Goal: Ask a question

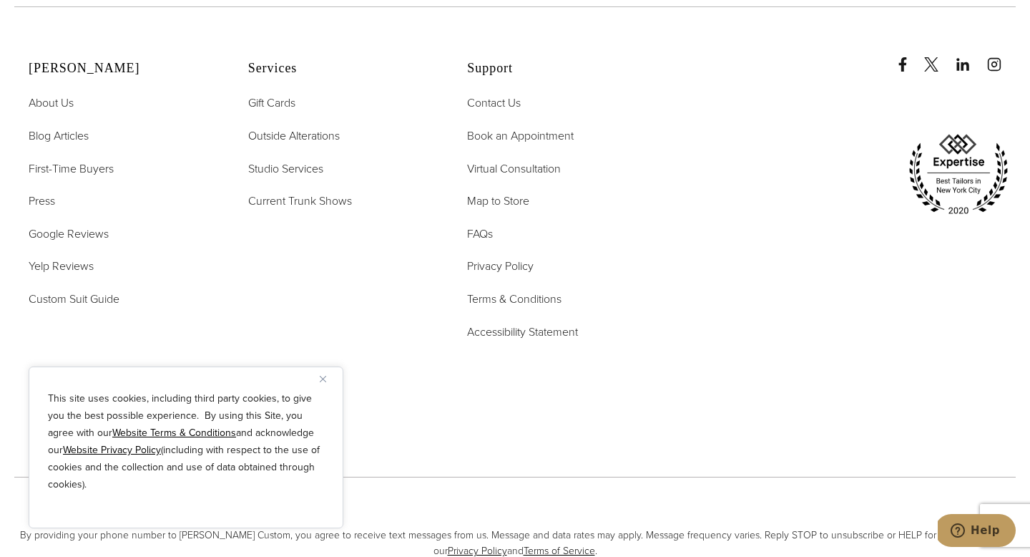
scroll to position [4721, 0]
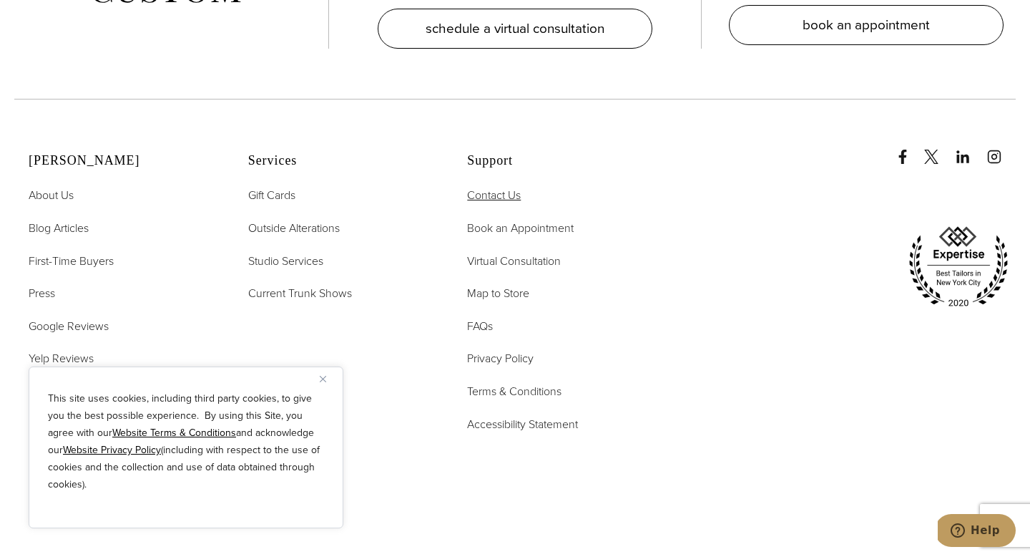
click at [512, 187] on span "Contact Us" at bounding box center [494, 195] width 54 height 16
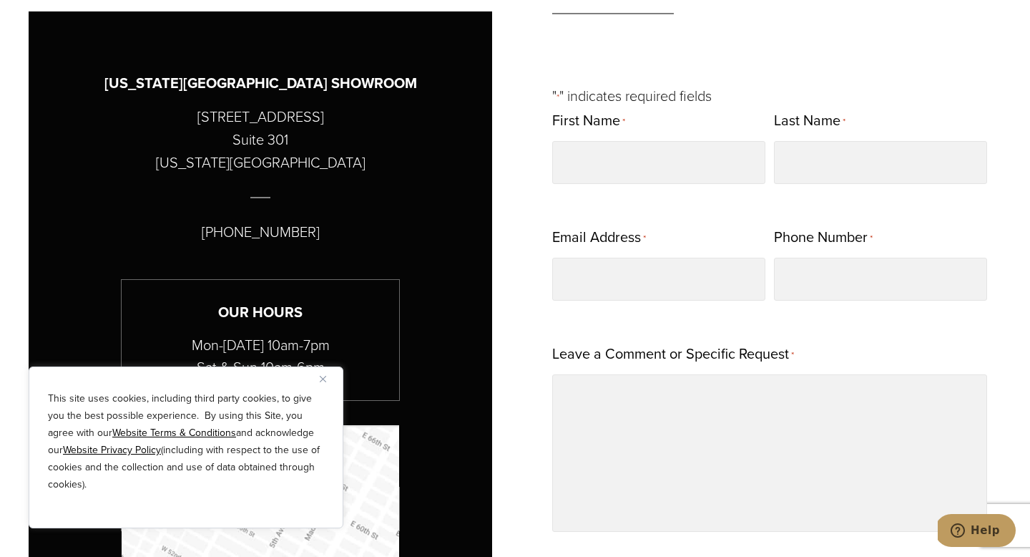
scroll to position [717, 0]
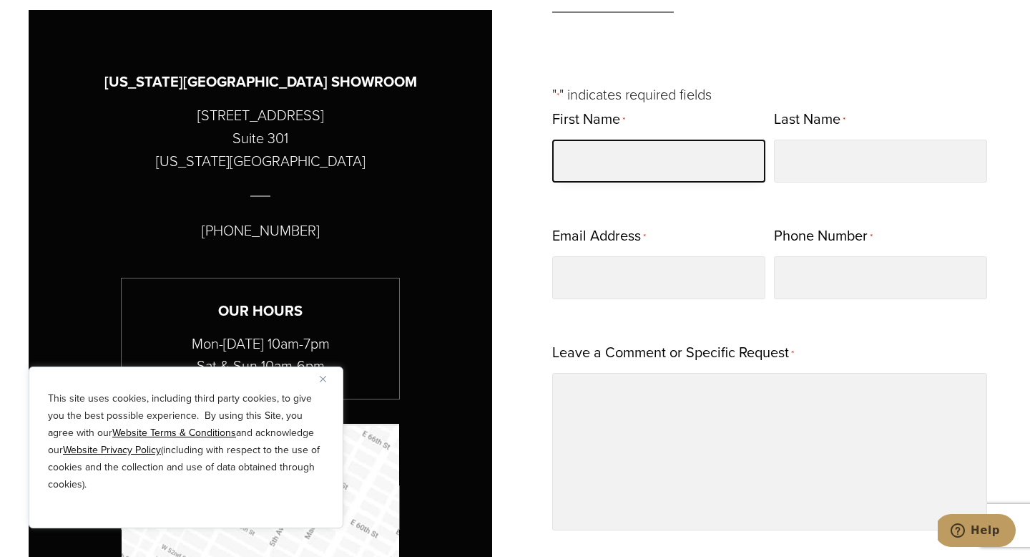
click at [579, 164] on input "First Name *" at bounding box center [658, 160] width 213 height 43
type input "*******"
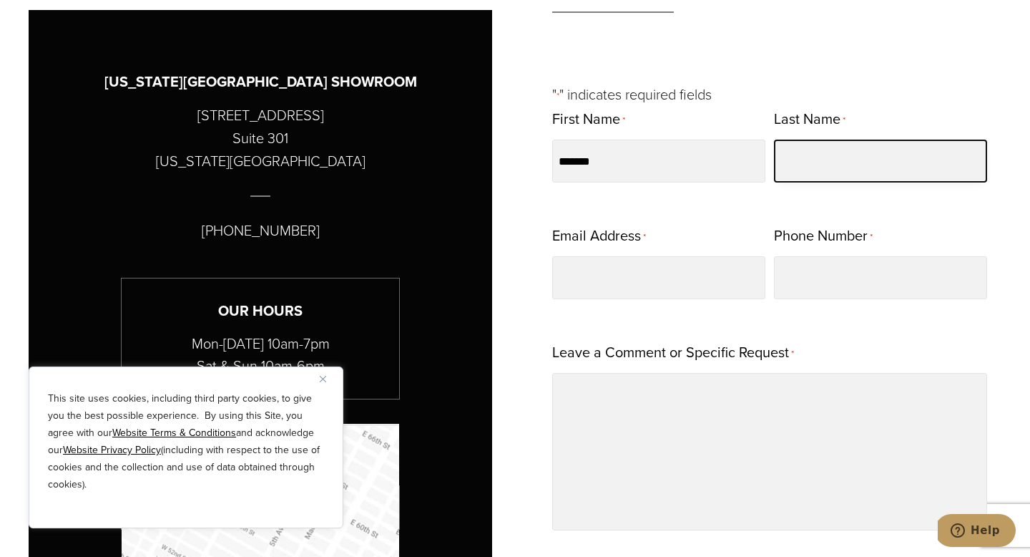
type input "**********"
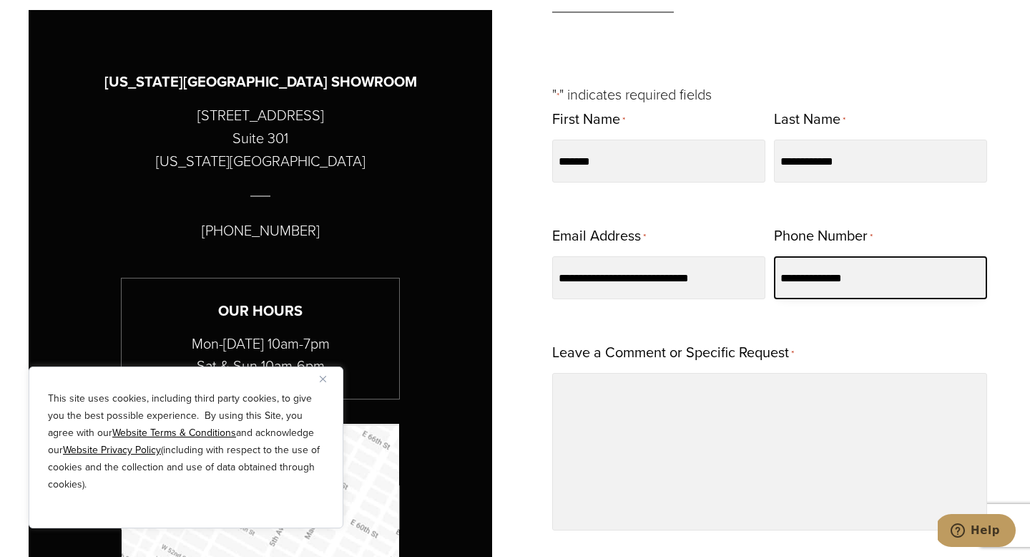
drag, startPoint x: 856, startPoint y: 272, endPoint x: 735, endPoint y: 274, distance: 120.9
click at [735, 274] on div "**********" at bounding box center [769, 335] width 435 height 459
drag, startPoint x: 879, startPoint y: 274, endPoint x: 694, endPoint y: 241, distance: 188.2
click at [694, 241] on div "**********" at bounding box center [769, 335] width 435 height 459
type input "**********"
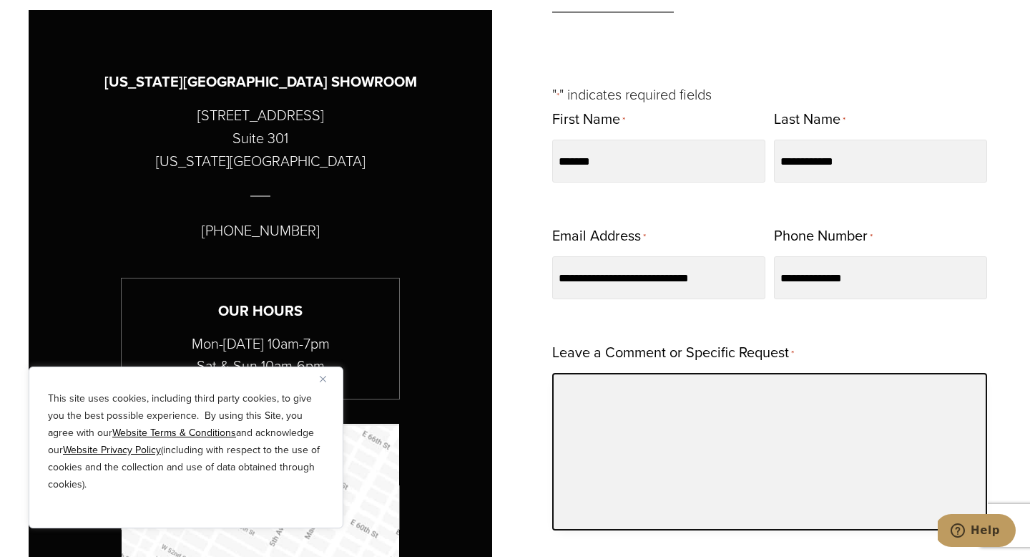
click at [761, 401] on textarea "Leave a Comment or Specific Request *" at bounding box center [769, 451] width 435 height 157
type textarea "*"
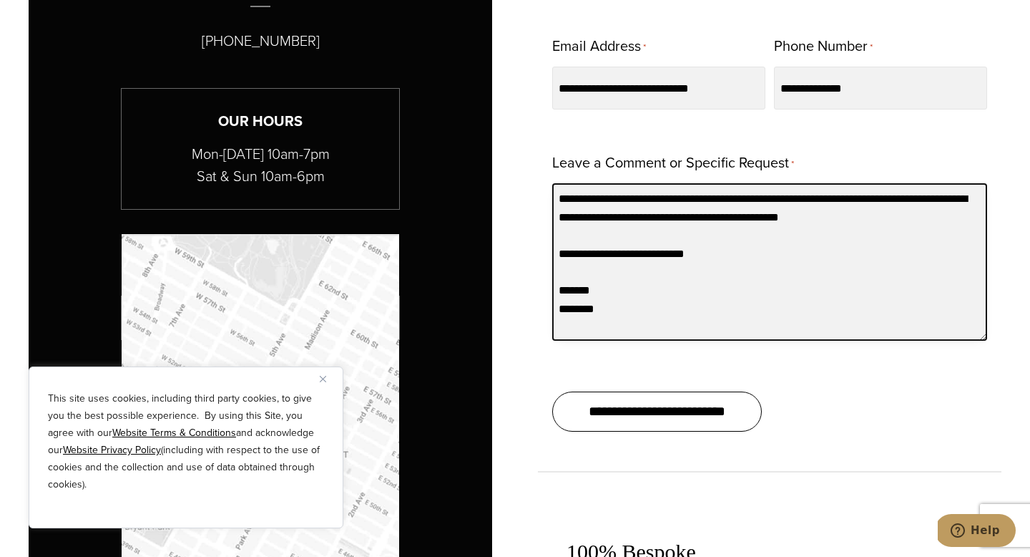
scroll to position [908, 0]
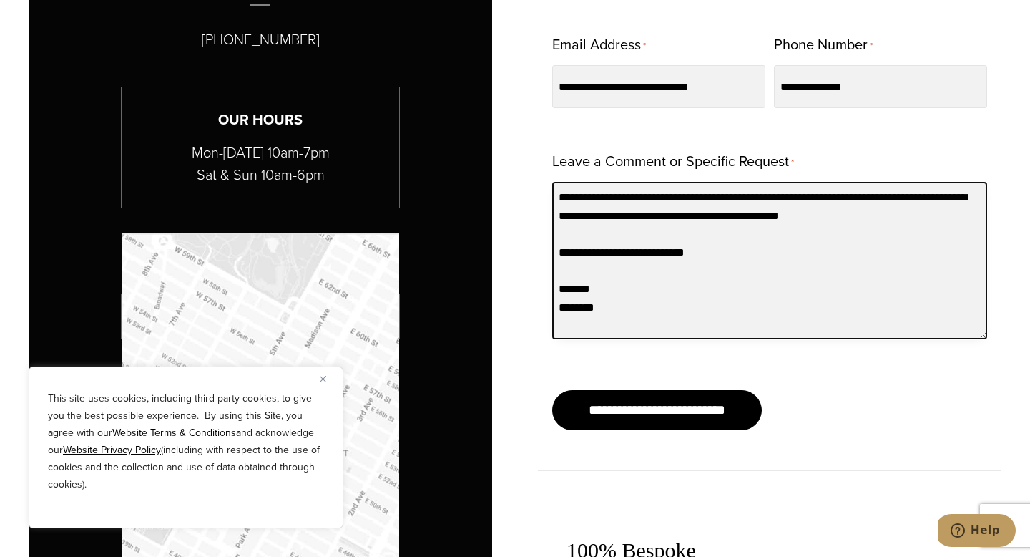
click at [747, 198] on textarea "**********" at bounding box center [769, 260] width 435 height 157
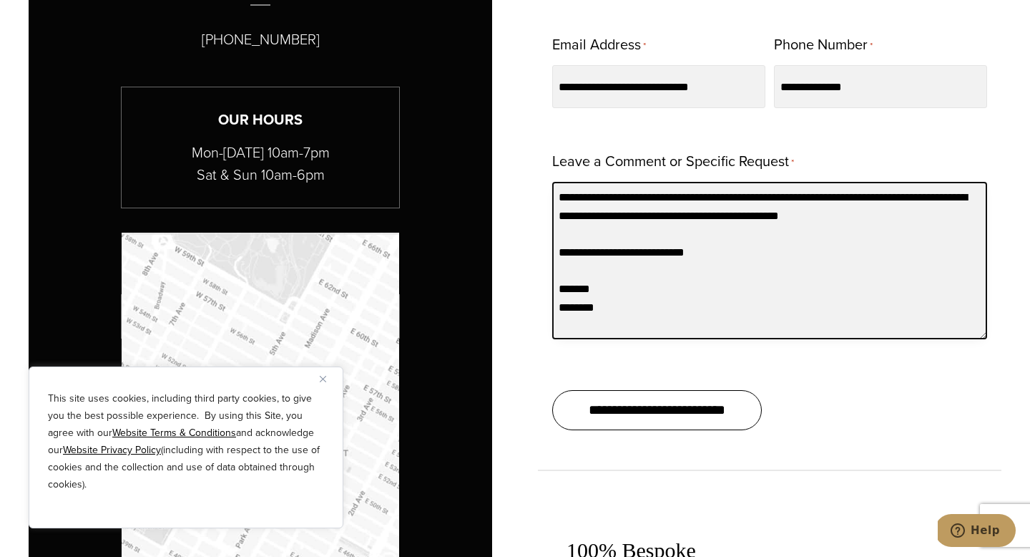
type textarea "**********"
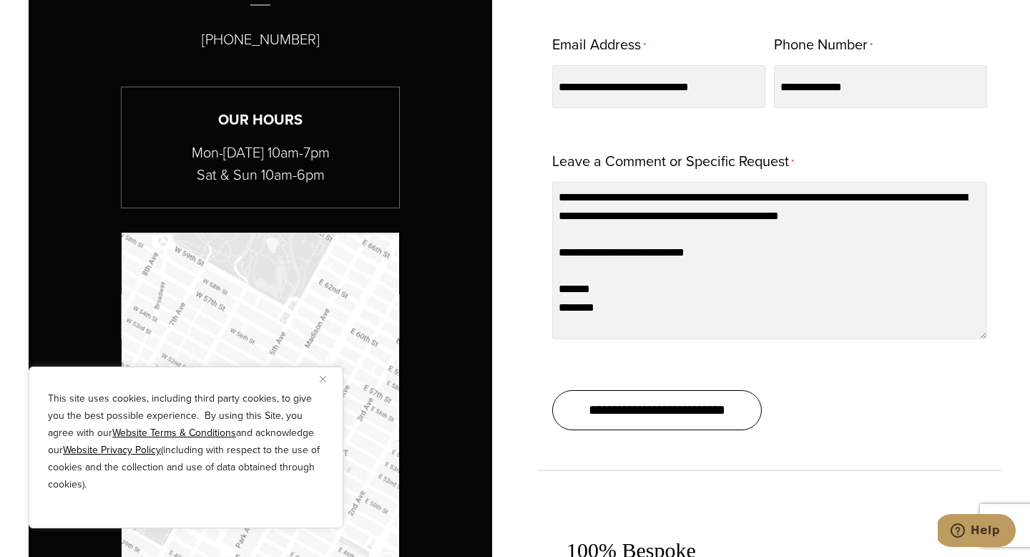
click at [648, 410] on input "**********" at bounding box center [657, 410] width 210 height 40
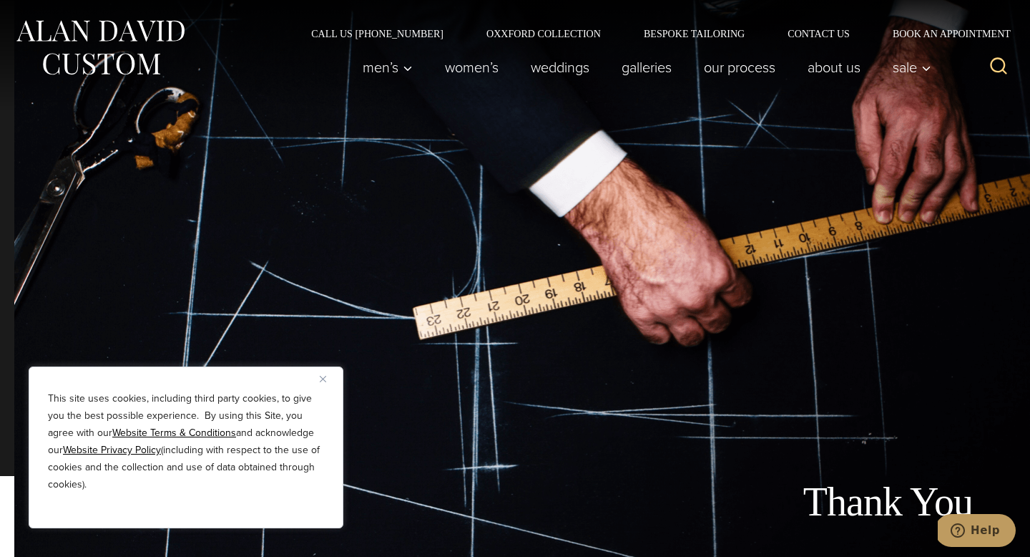
click at [717, 42] on div "Men’s Custom Suits Custom Tuxedos Custom Sports Coats Custom Trousers Custom Ve…" at bounding box center [643, 67] width 592 height 57
click at [716, 38] on link "Bespoke Tailoring" at bounding box center [694, 34] width 144 height 10
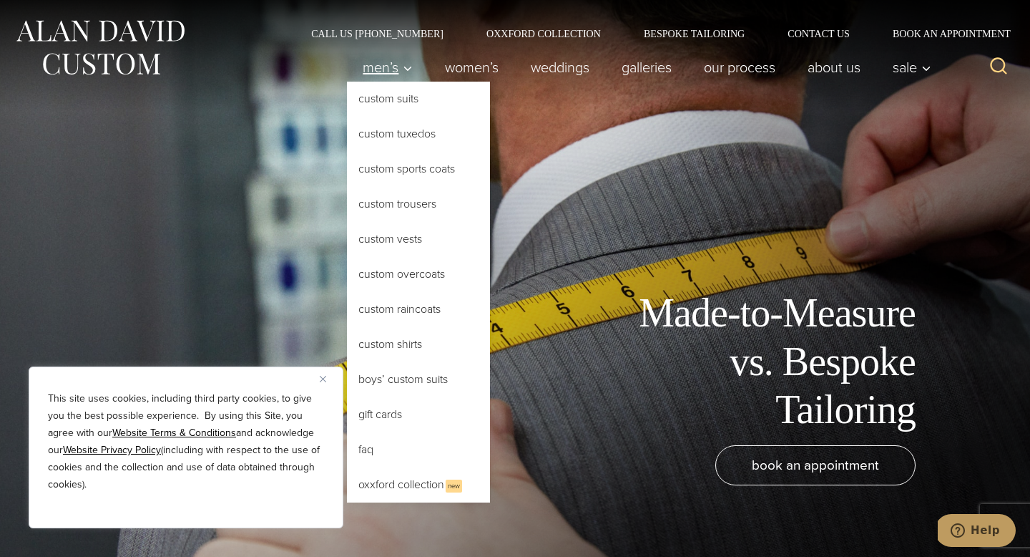
click at [391, 71] on span "Men’s" at bounding box center [388, 67] width 50 height 14
click at [389, 436] on link "FAQ" at bounding box center [418, 449] width 143 height 34
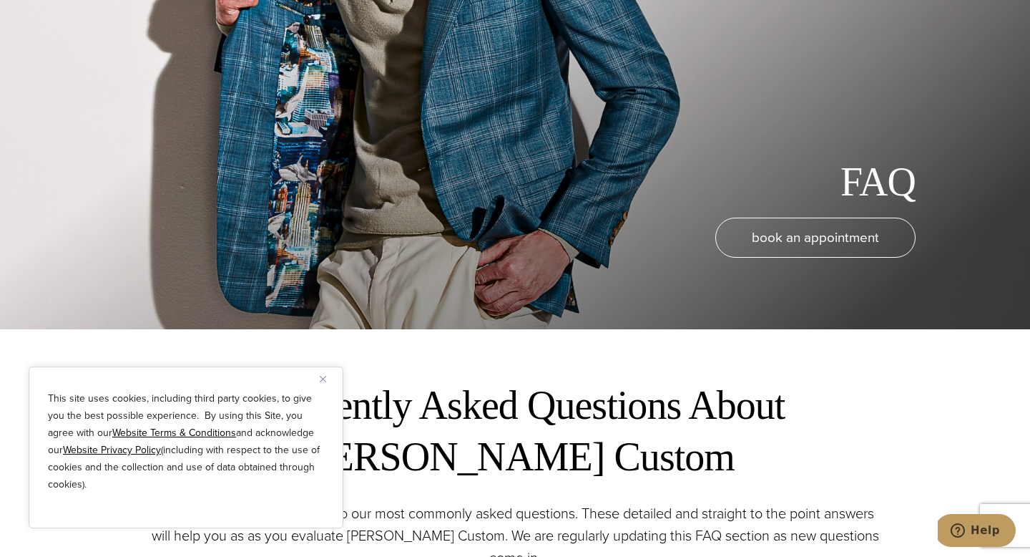
scroll to position [229, 0]
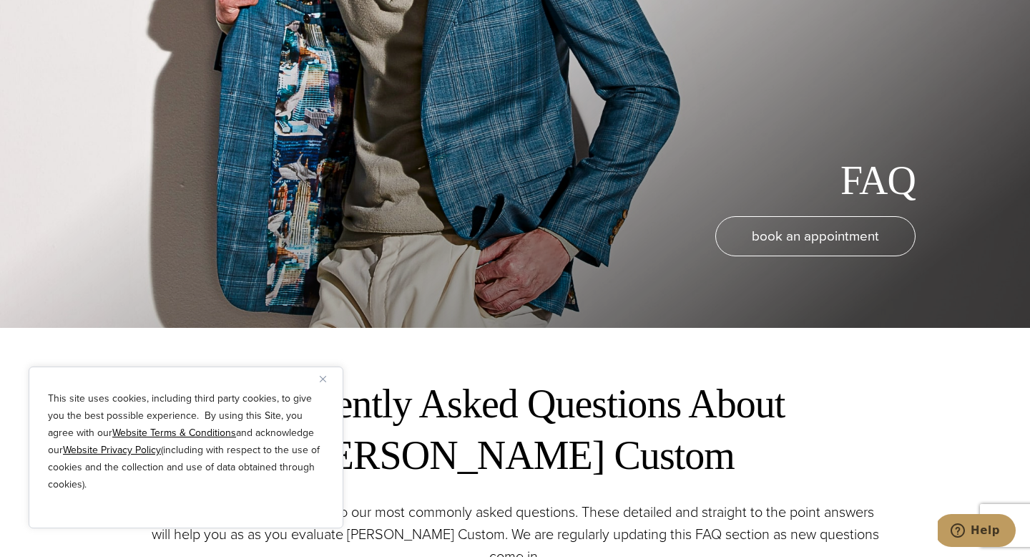
click at [322, 381] on img "Close" at bounding box center [323, 379] width 6 height 6
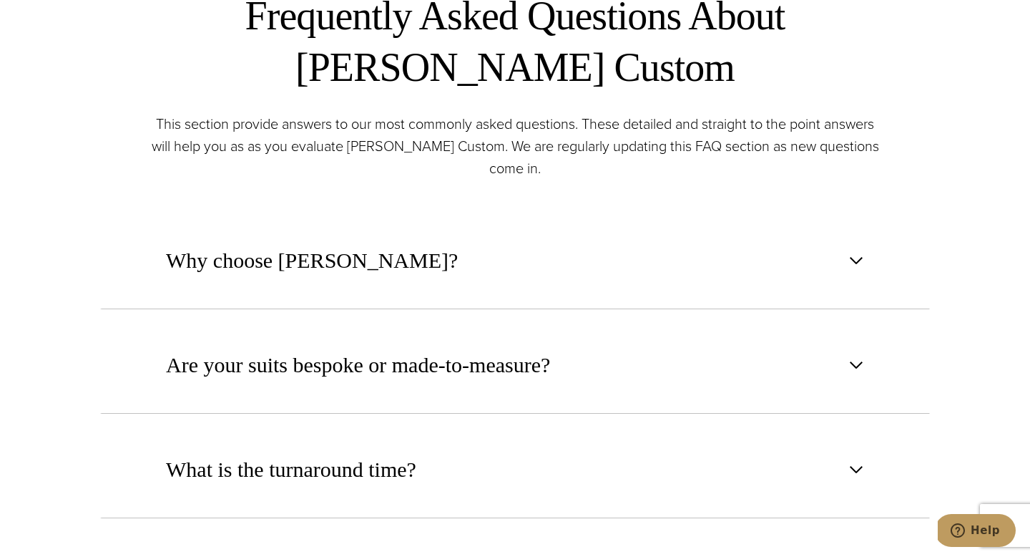
scroll to position [629, 0]
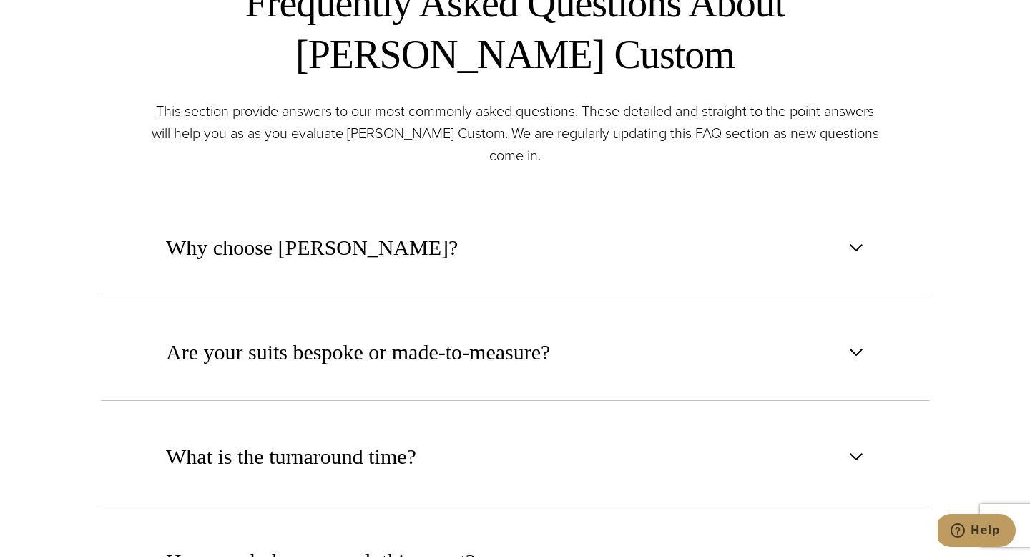
click at [322, 365] on span "Are your suits bespoke or made-to-measure?" at bounding box center [358, 351] width 384 height 31
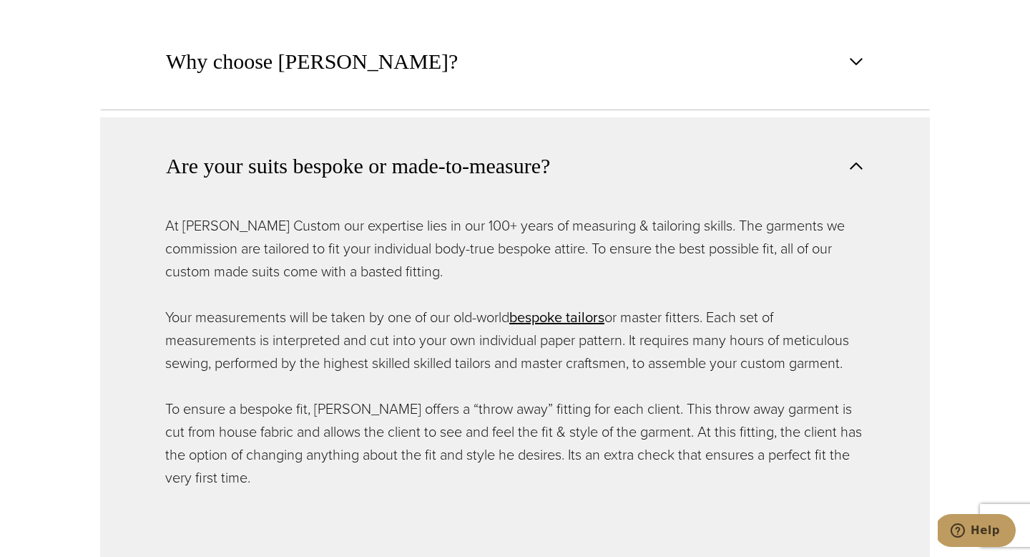
scroll to position [819, 0]
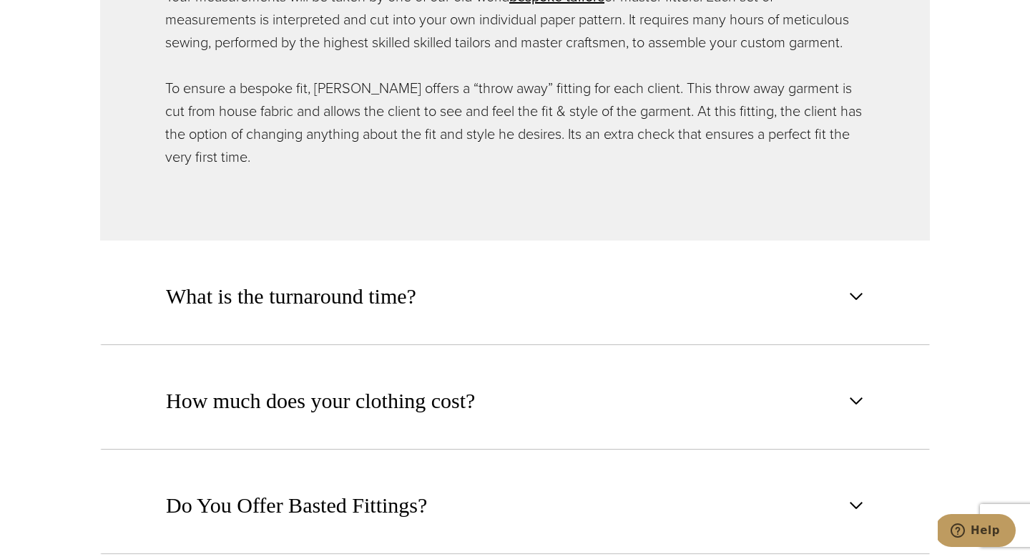
click at [327, 298] on span "What is the turnaround time?" at bounding box center [291, 295] width 250 height 31
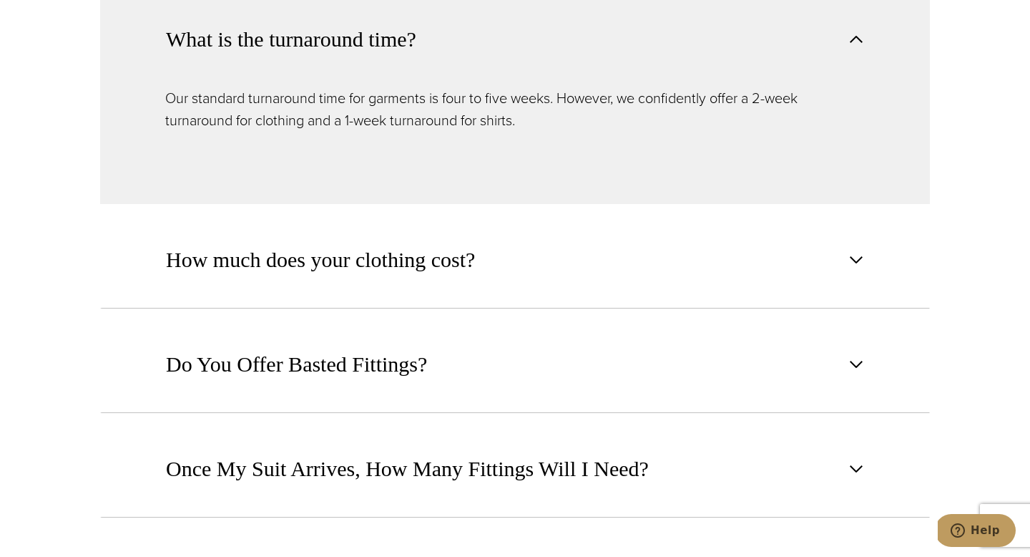
scroll to position [1046, 0]
click at [337, 278] on button "How much does your clothing cost?" at bounding box center [515, 260] width 830 height 97
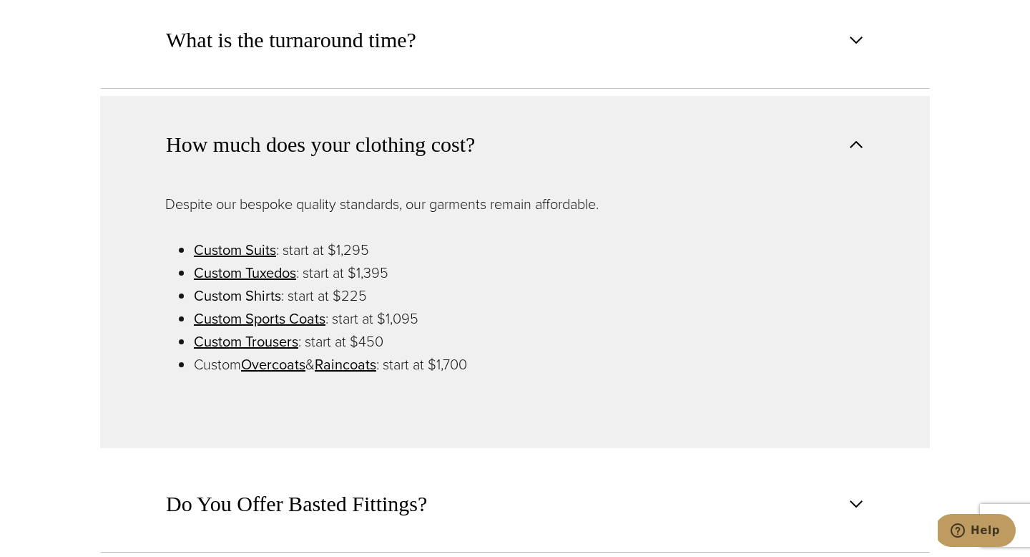
click at [269, 294] on link "Custom Shirts" at bounding box center [237, 295] width 87 height 21
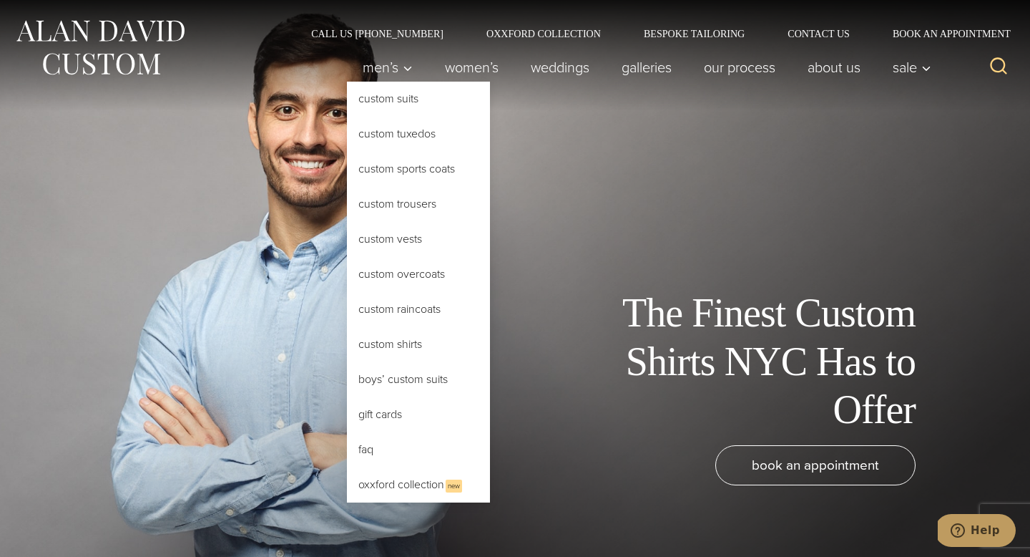
click at [380, 336] on link "Custom Shirts" at bounding box center [418, 344] width 143 height 34
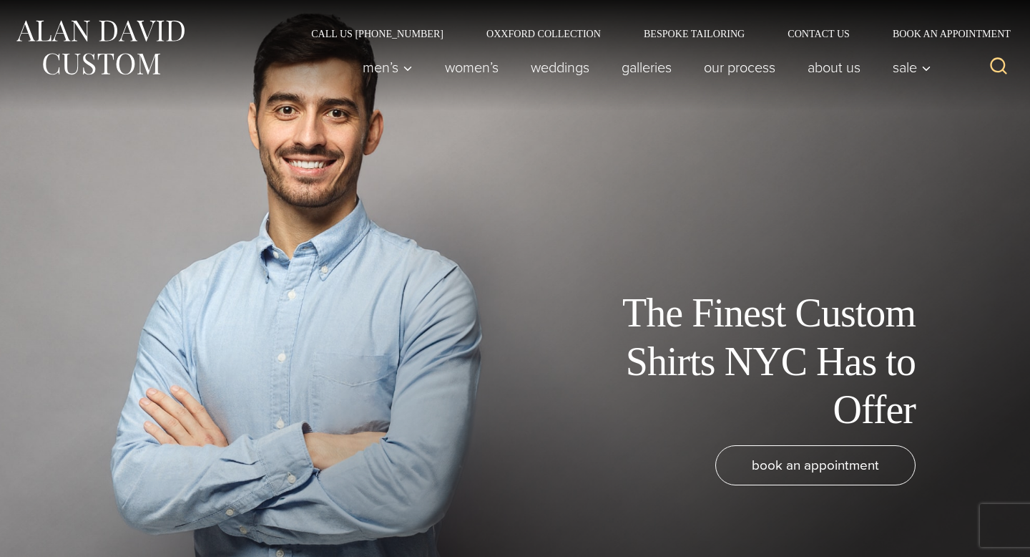
click at [380, 340] on div "The Finest Custom Shirts NYC Has to Offer" at bounding box center [493, 361] width 959 height 144
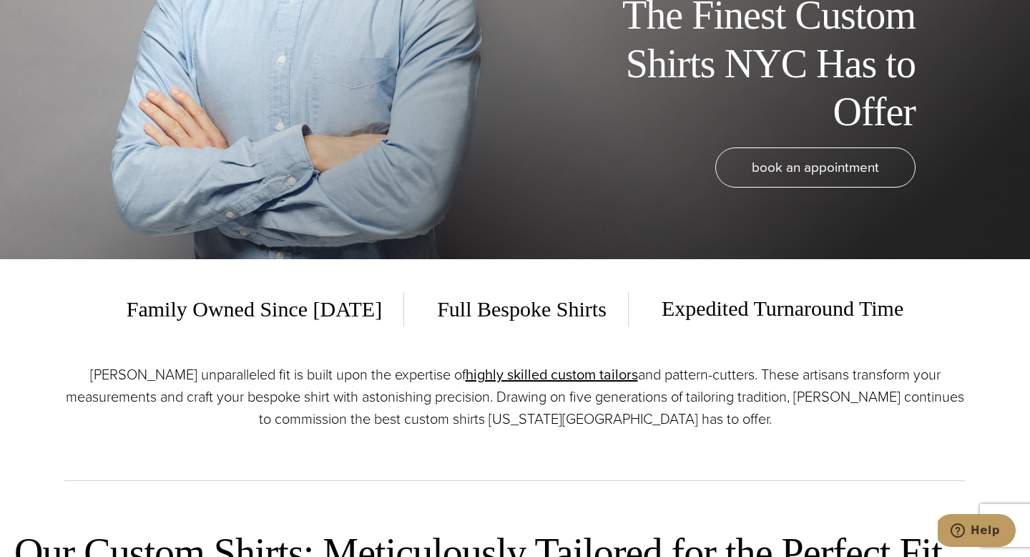
scroll to position [298, 0]
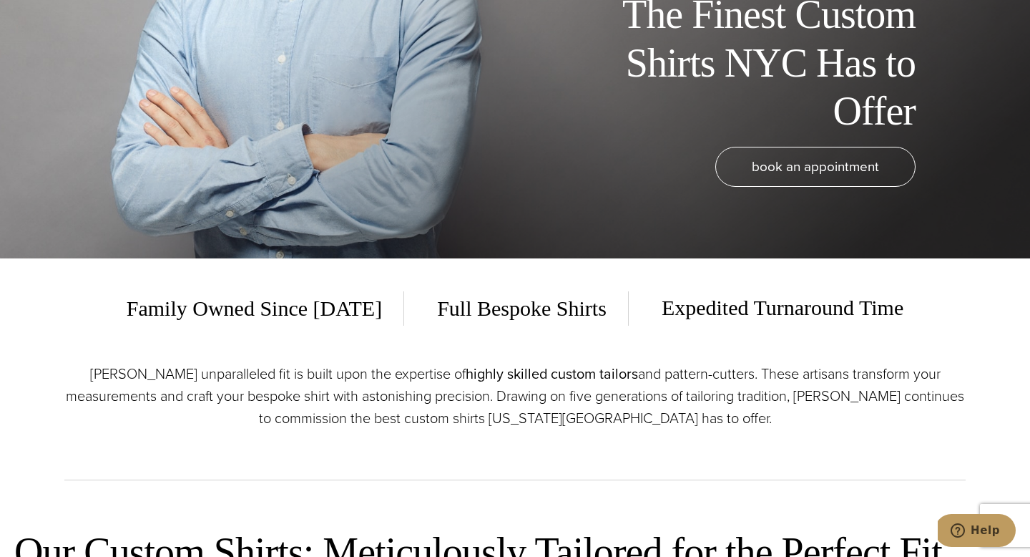
click at [515, 377] on link "highly skilled custom tailors" at bounding box center [552, 373] width 172 height 21
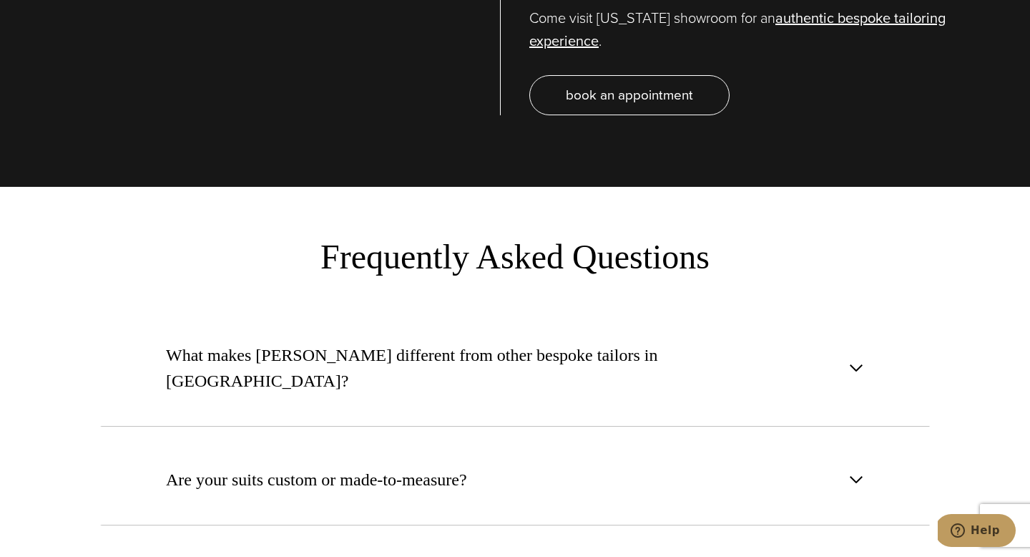
scroll to position [5133, 0]
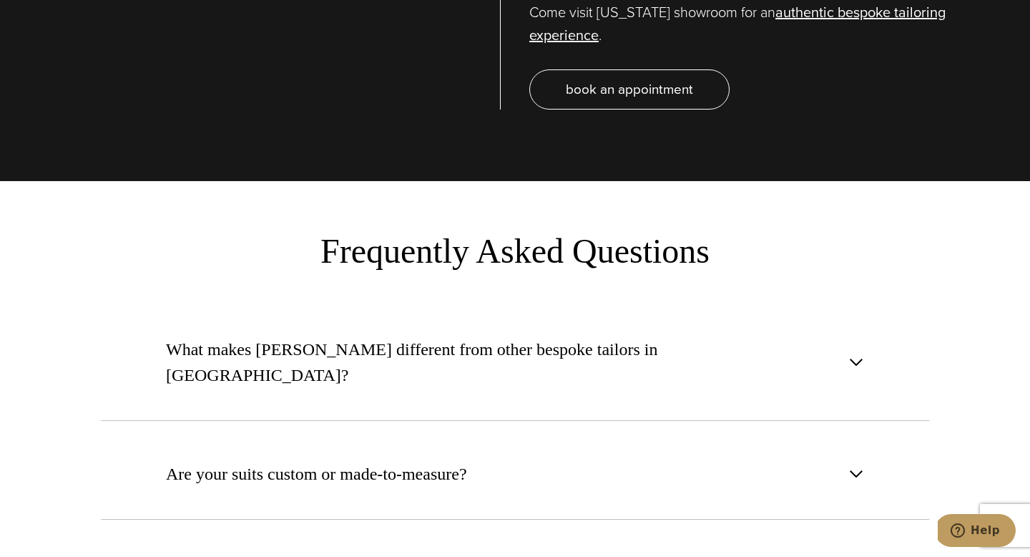
click at [419, 336] on span "What makes Alan David different from other bespoke tailors in NYC?" at bounding box center [503, 362] width 675 height 52
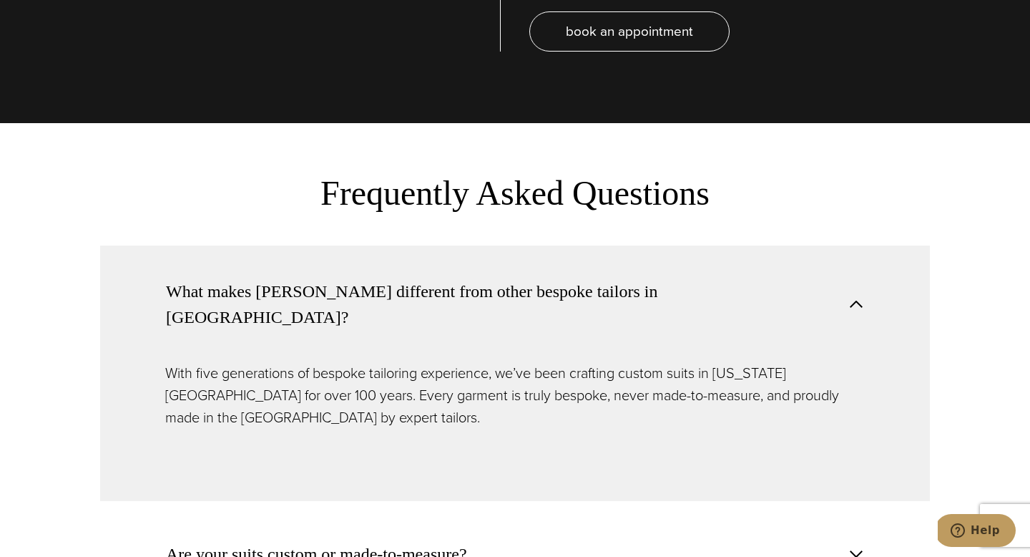
scroll to position [5195, 0]
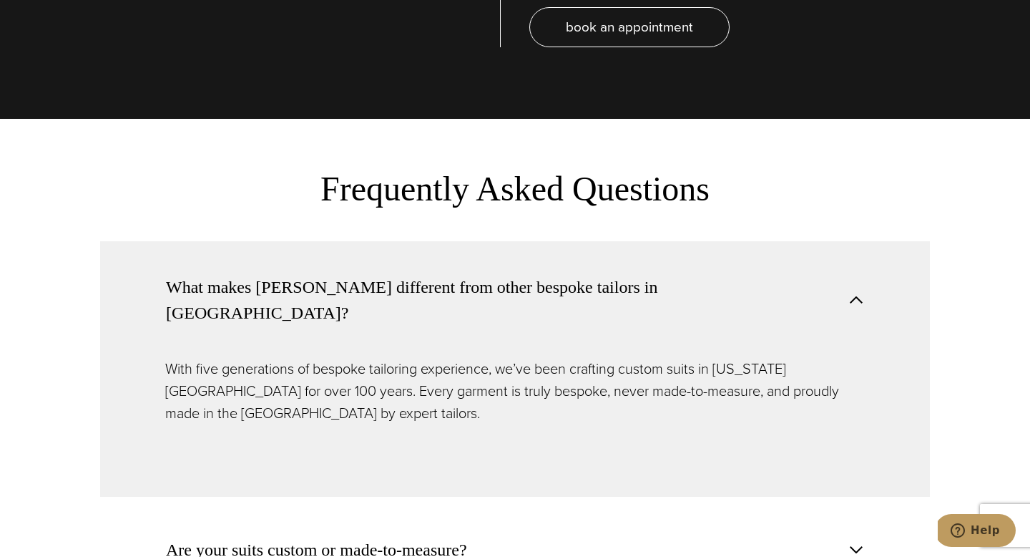
click at [390, 536] on span "Are your suits custom or made-to-measure?" at bounding box center [316, 549] width 301 height 26
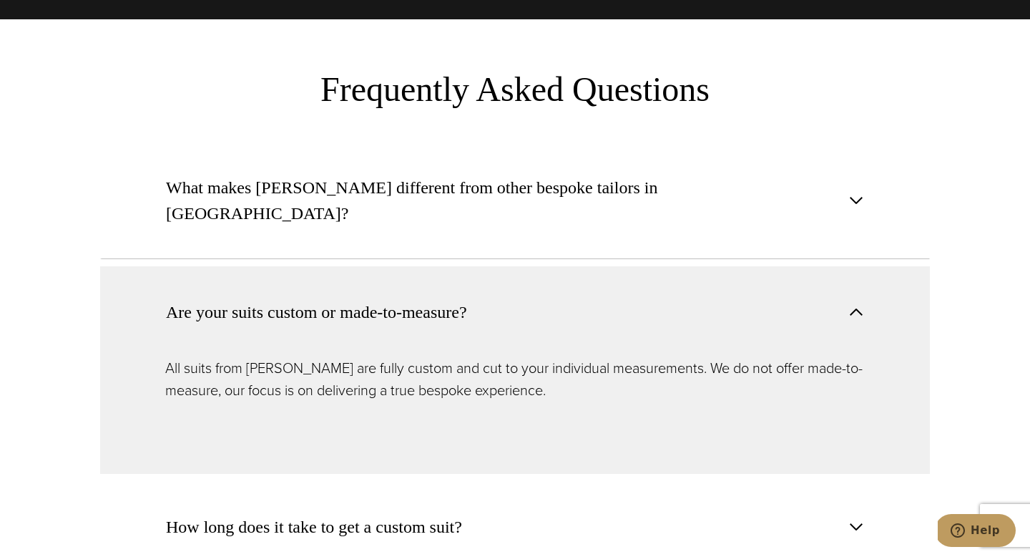
scroll to position [5322, 0]
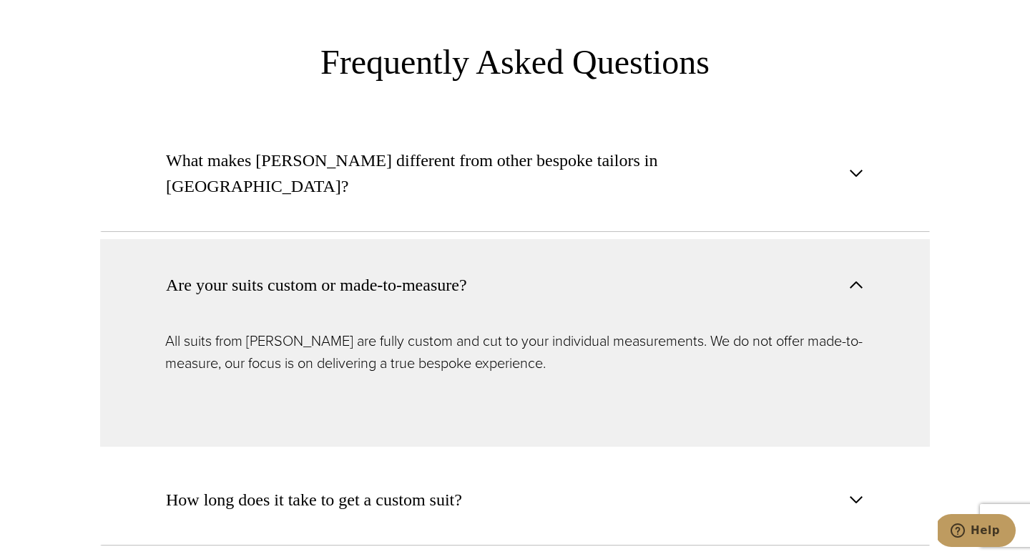
click at [396, 486] on span "How long does it take to get a custom suit?" at bounding box center [314, 499] width 296 height 26
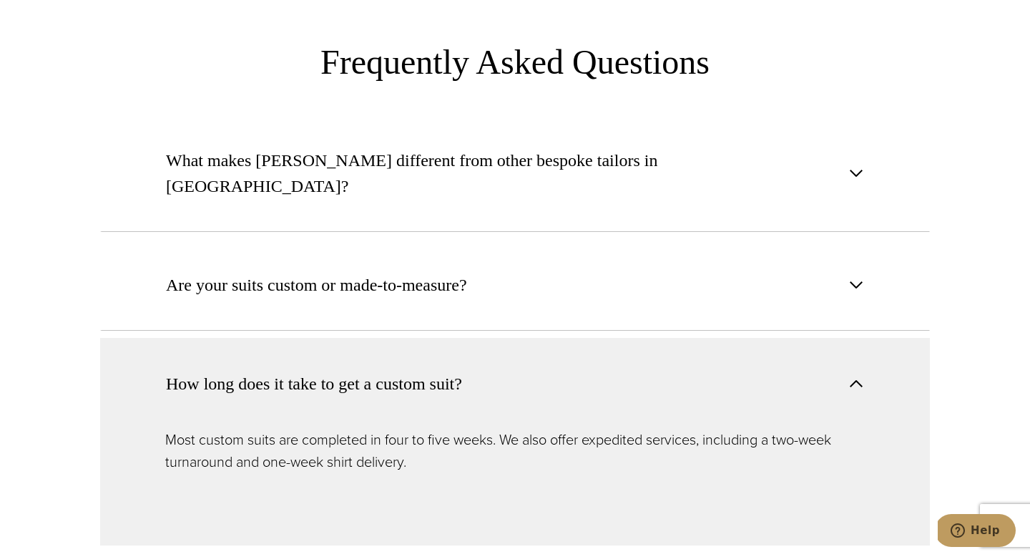
scroll to position [5380, 0]
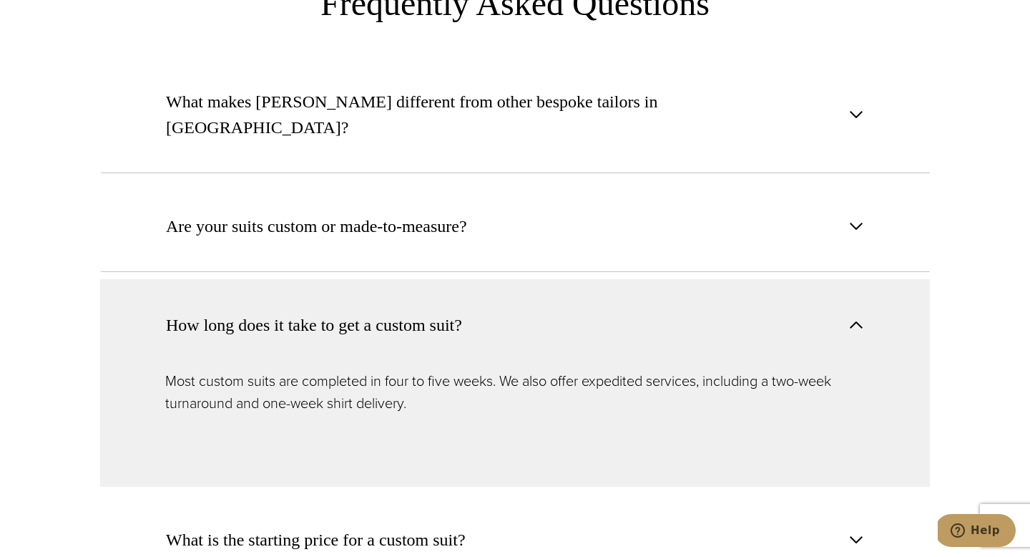
click at [391, 526] on span "What is the starting price for a custom suit?" at bounding box center [316, 539] width 300 height 26
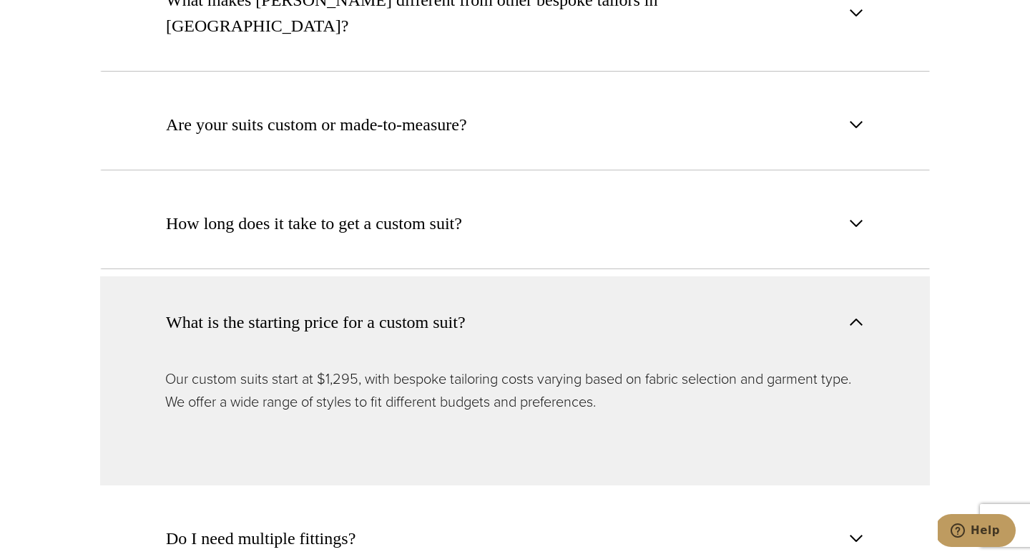
scroll to position [5501, 0]
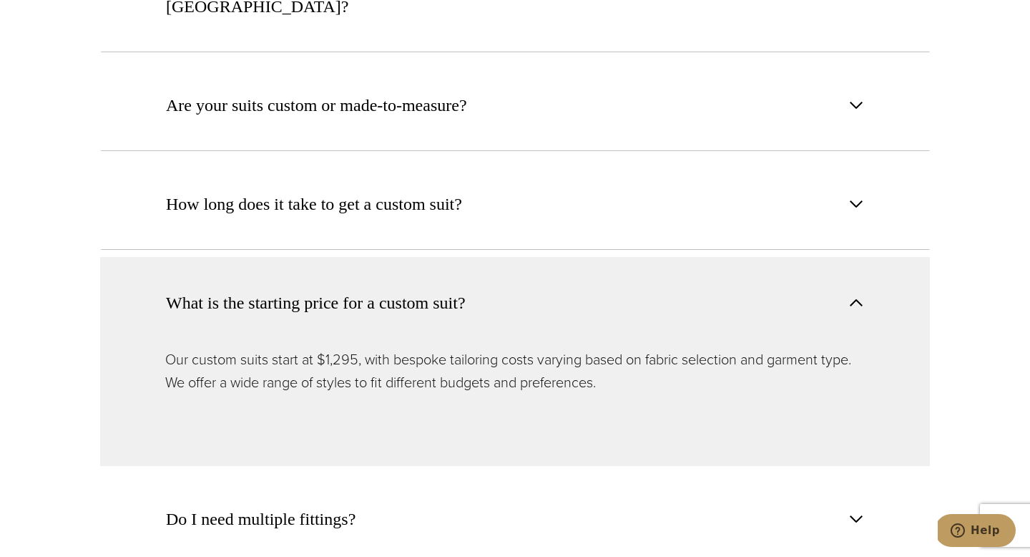
click at [388, 473] on button "Do I need multiple fittings?" at bounding box center [515, 519] width 830 height 92
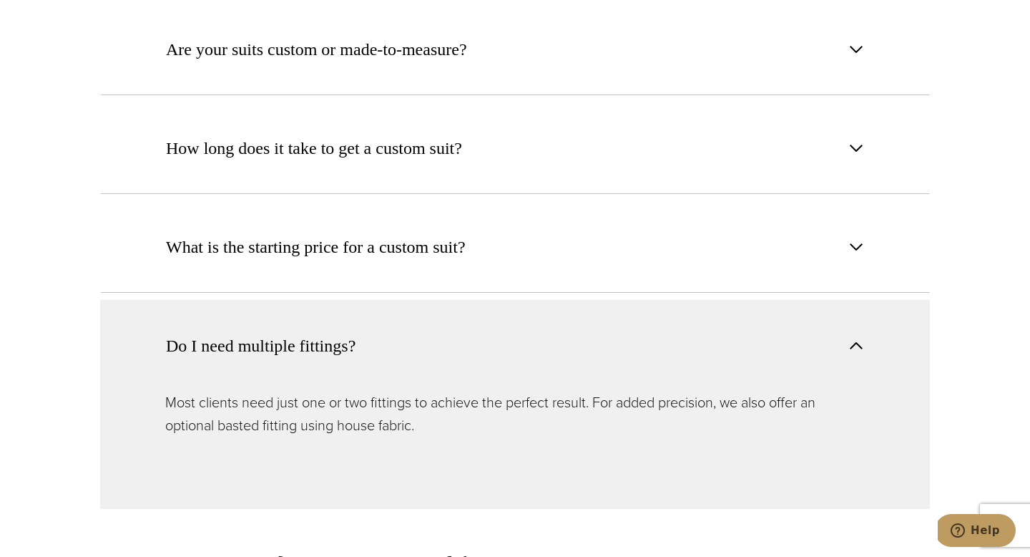
scroll to position [5558, 0]
click at [366, 548] on span "Can I visit your NYC showroom?" at bounding box center [351, 561] width 371 height 26
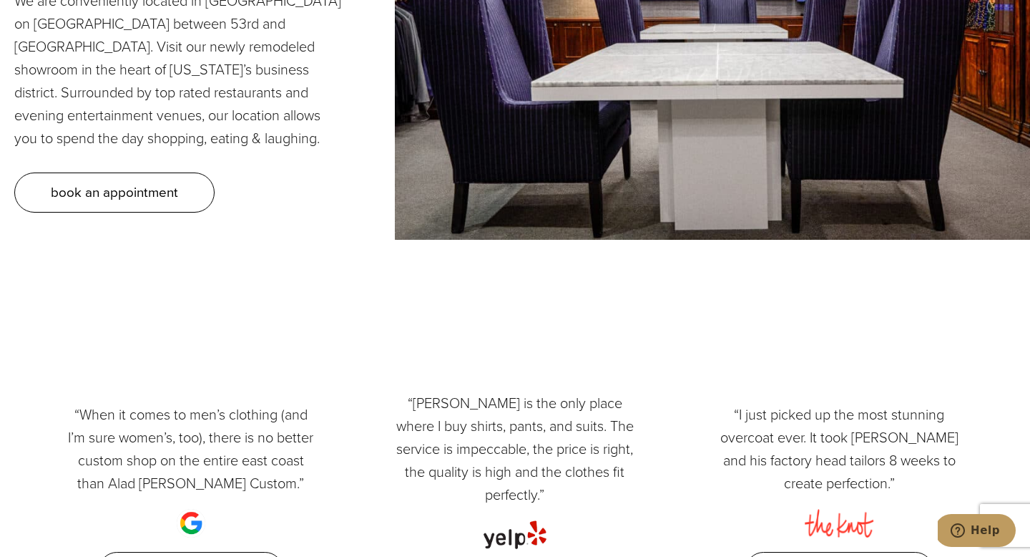
scroll to position [6504, 0]
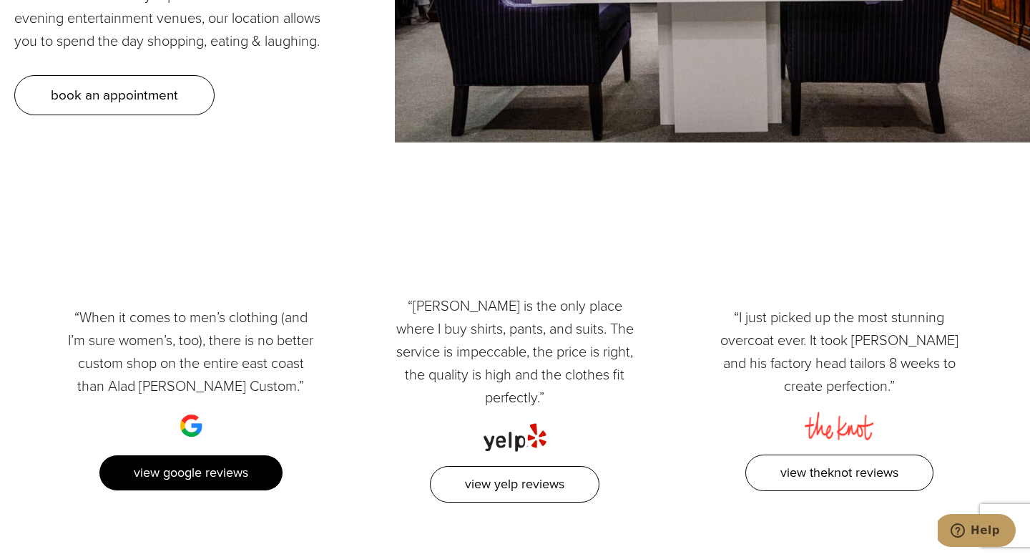
click at [218, 454] on link "View Google Reviews" at bounding box center [191, 472] width 185 height 36
